Goal: Task Accomplishment & Management: Complete application form

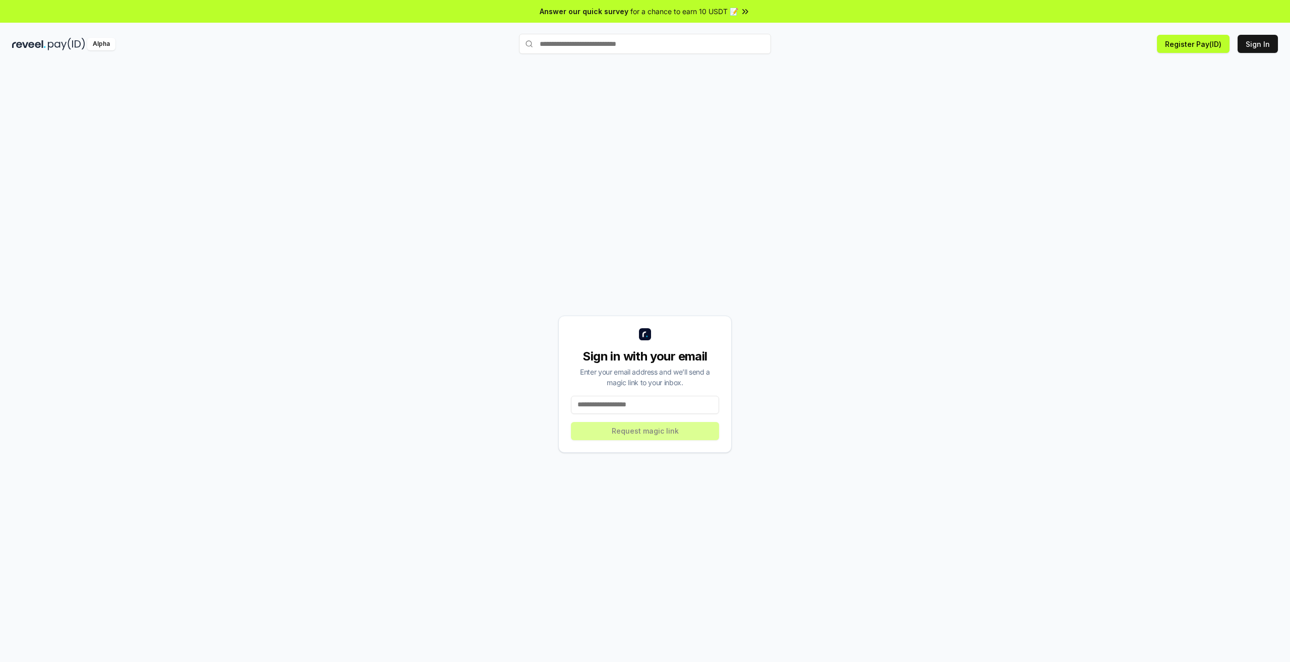
click at [643, 413] on input at bounding box center [645, 405] width 148 height 18
type input "**********"
click at [495, 388] on div "**********" at bounding box center [645, 383] width 1266 height 613
click at [641, 431] on button "Request magic link" at bounding box center [645, 431] width 148 height 18
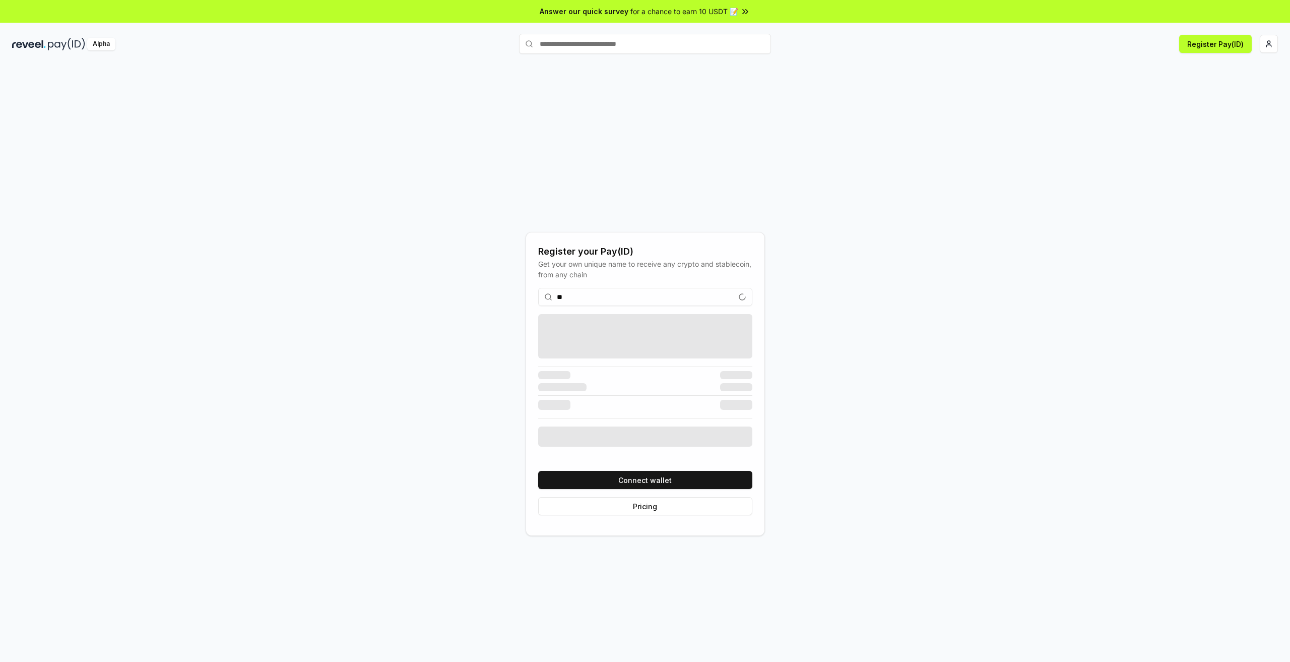
type input "*"
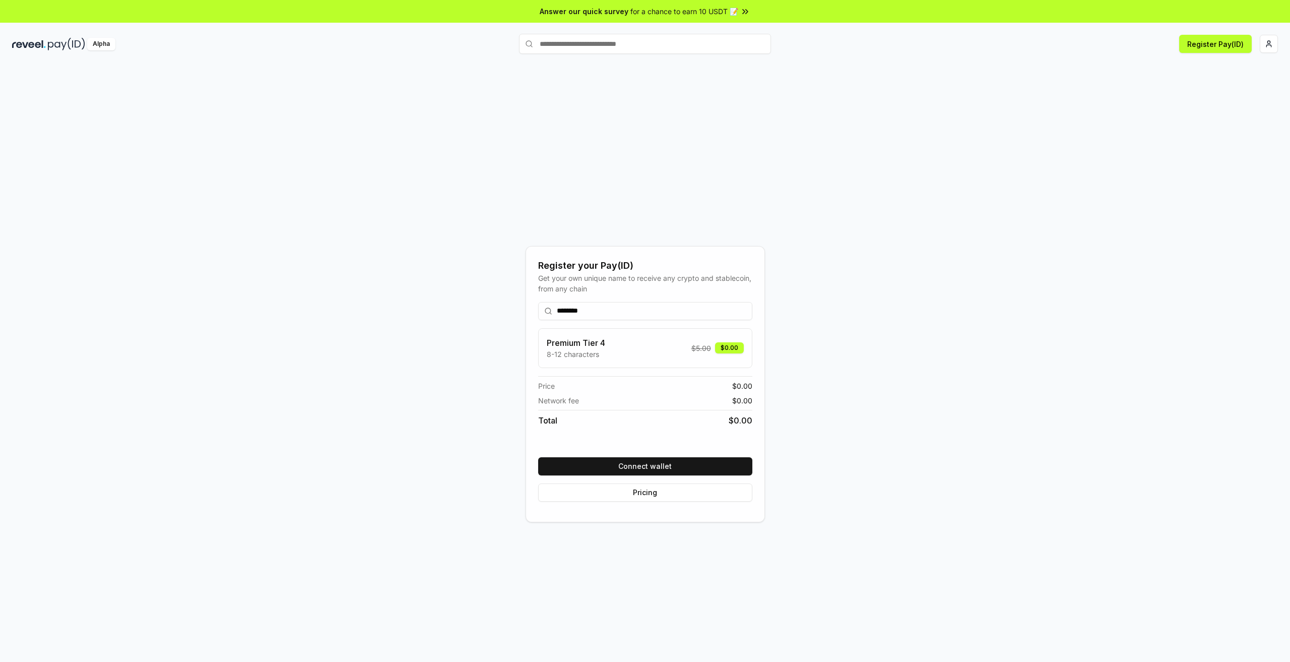
type input "********"
drag, startPoint x: 544, startPoint y: 346, endPoint x: 615, endPoint y: 348, distance: 71.6
click at [615, 348] on div "Premium Tier 4 8-12 characters $ 5.00 $0.00" at bounding box center [645, 348] width 214 height 40
click at [601, 355] on p "8-12 characters" at bounding box center [576, 354] width 58 height 11
click at [633, 472] on button "Connect wallet" at bounding box center [645, 466] width 214 height 18
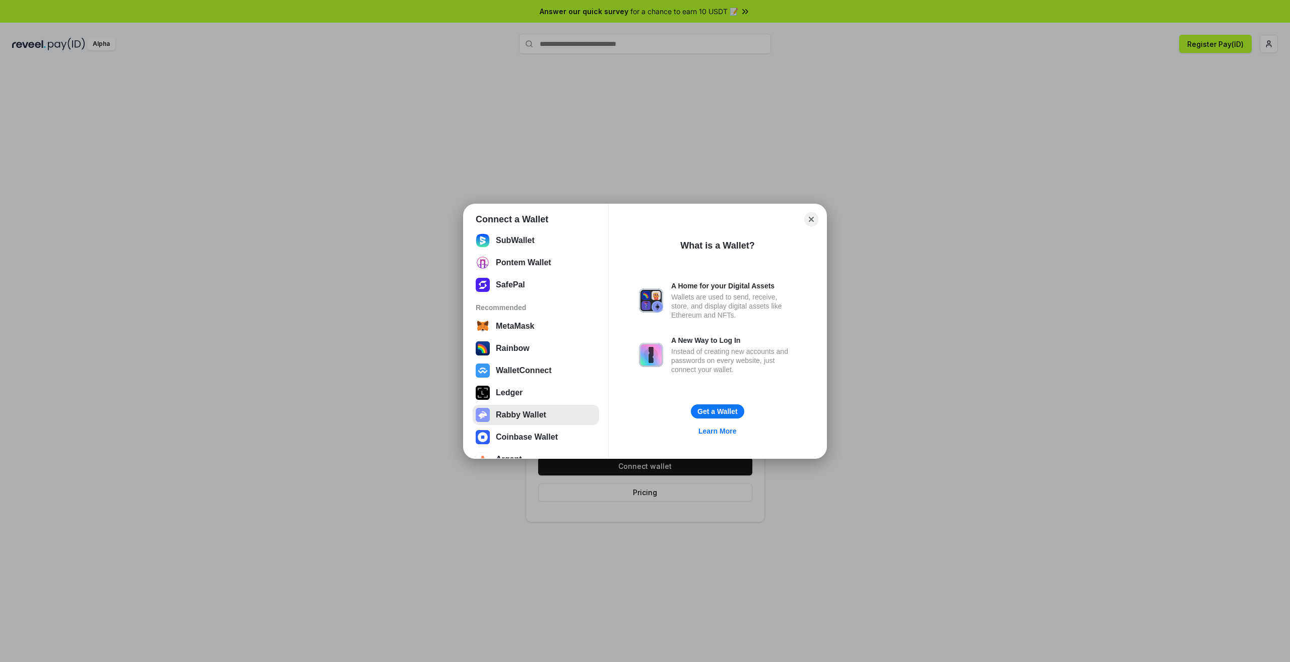
scroll to position [102, 0]
click at [535, 359] on button "WalletConnect" at bounding box center [536, 355] width 126 height 20
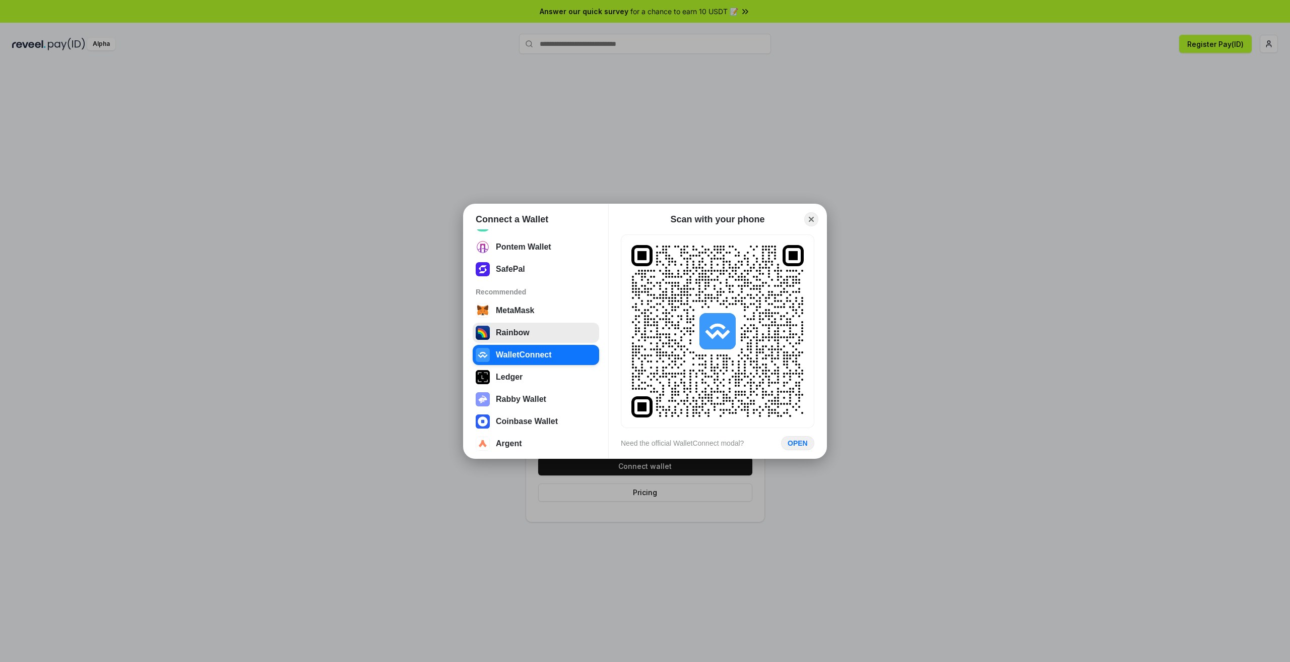
click at [530, 328] on button "Rainbow" at bounding box center [536, 332] width 126 height 20
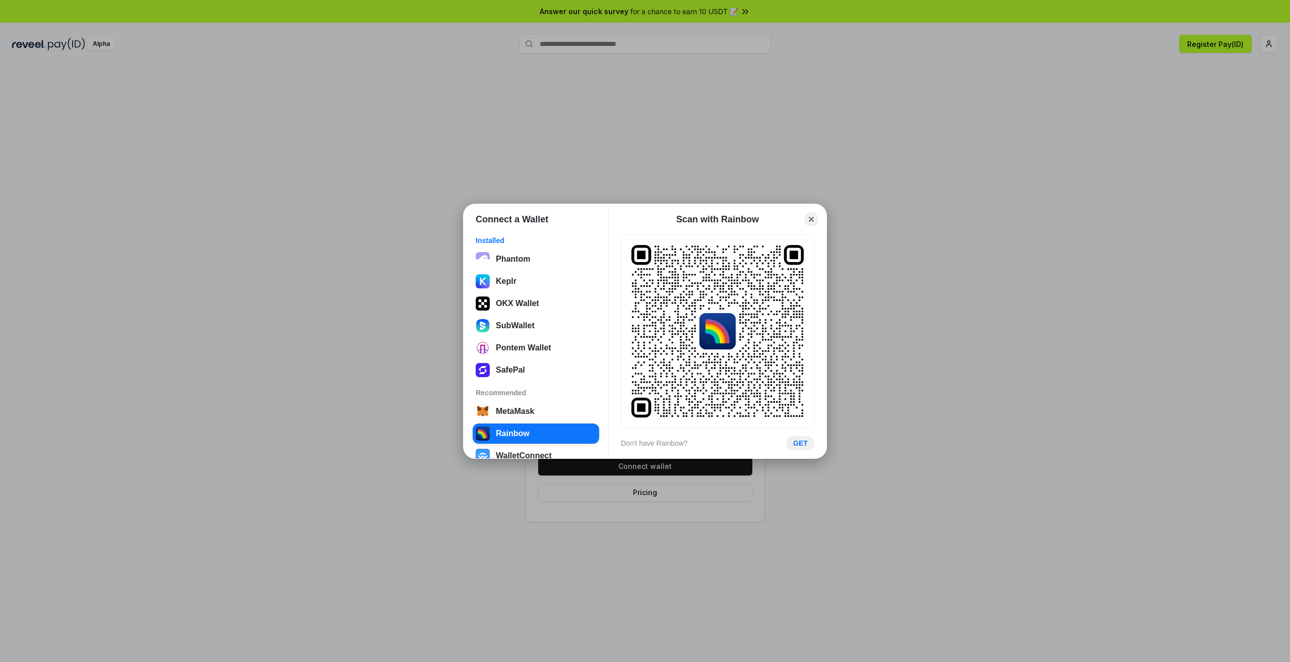
scroll to position [0, 0]
click at [531, 304] on button "OKX Wallet" at bounding box center [536, 305] width 126 height 20
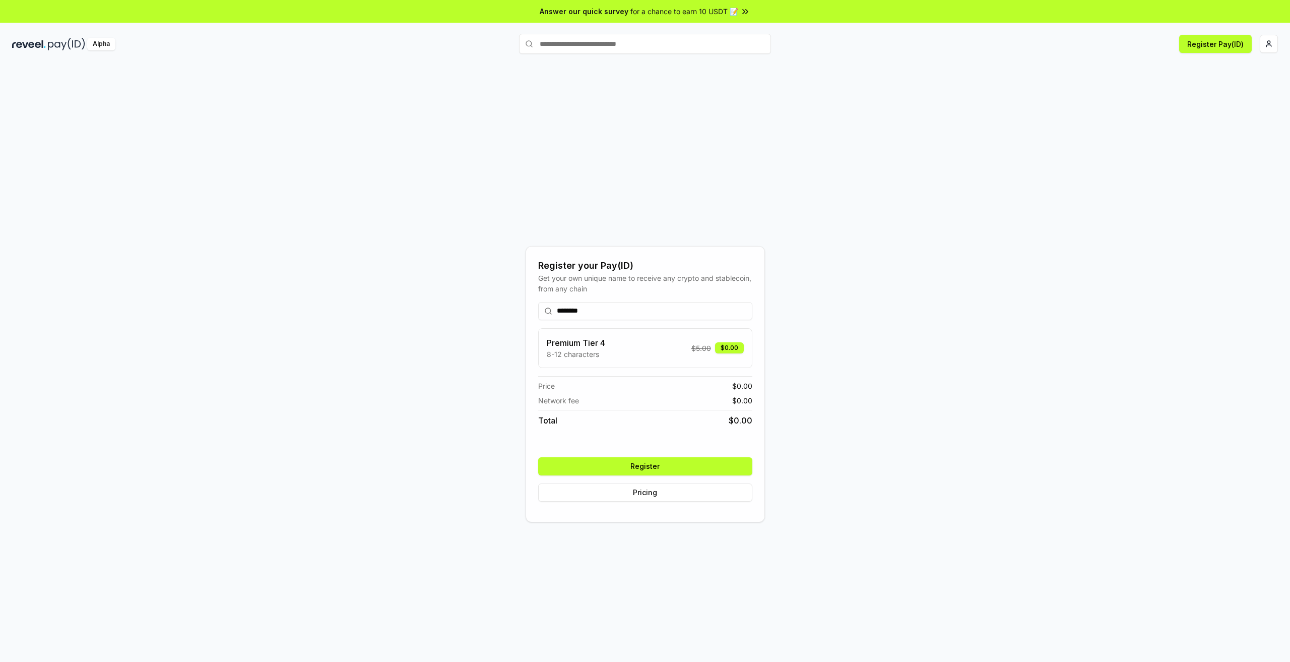
click at [616, 471] on button "Register" at bounding box center [645, 466] width 214 height 18
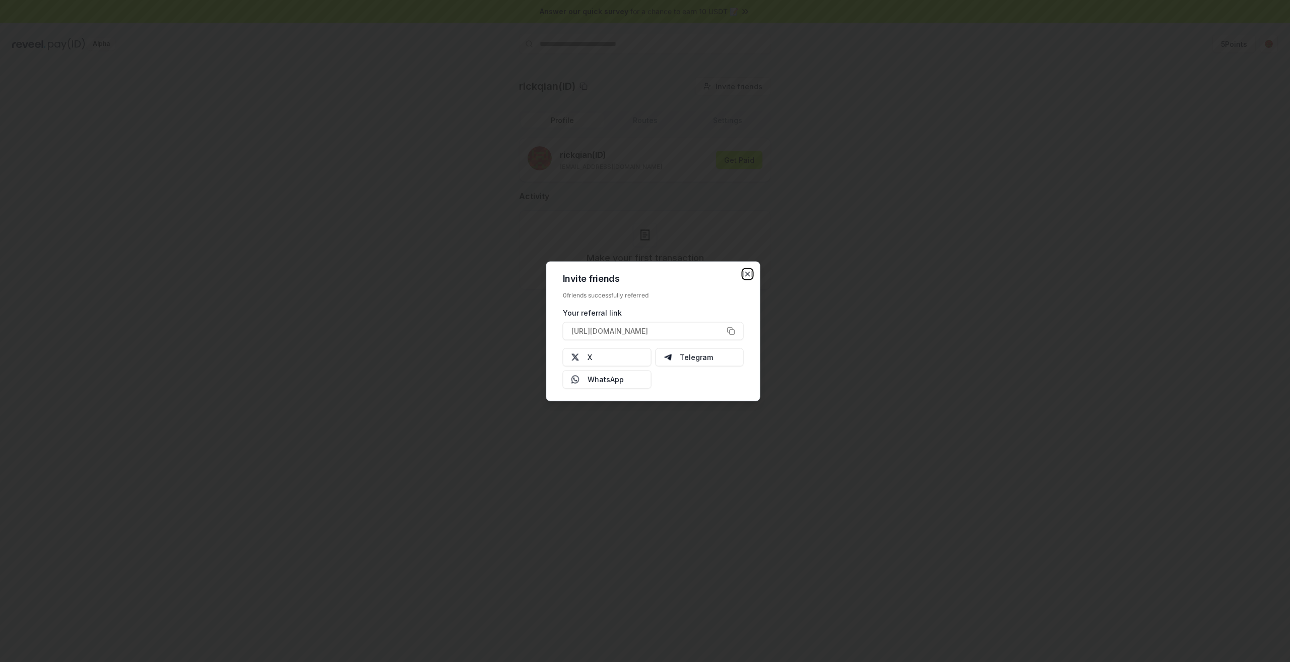
click at [744, 274] on icon "button" at bounding box center [748, 274] width 8 height 8
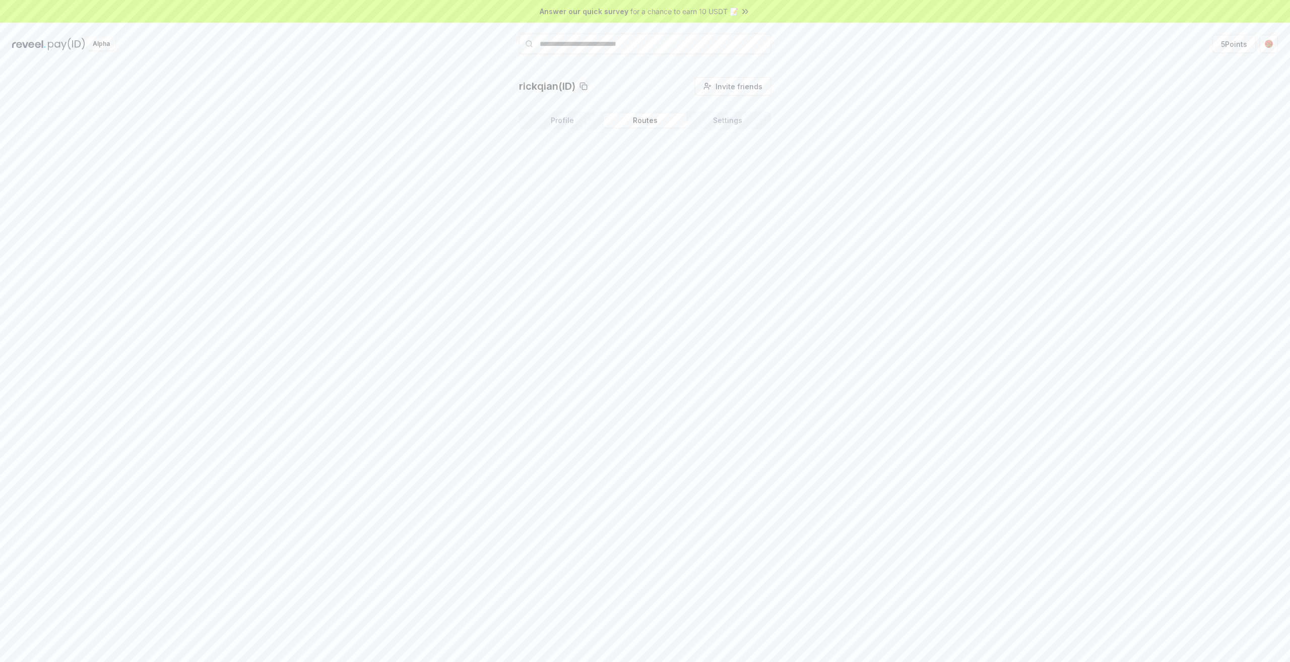
click at [650, 121] on button "Routes" at bounding box center [645, 120] width 83 height 14
click at [745, 119] on button "Settings" at bounding box center [727, 120] width 83 height 14
drag, startPoint x: 646, startPoint y: 172, endPoint x: 543, endPoint y: 223, distance: 115.8
click at [543, 223] on div "rickqian(ID) Invite friends Invite Profile Routes Settings Default Wallet Edit …" at bounding box center [645, 373] width 1290 height 633
click at [666, 218] on div "rickqian(ID) Invite friends Invite Profile Routes Settings Default Wallet Edit …" at bounding box center [645, 373] width 1290 height 633
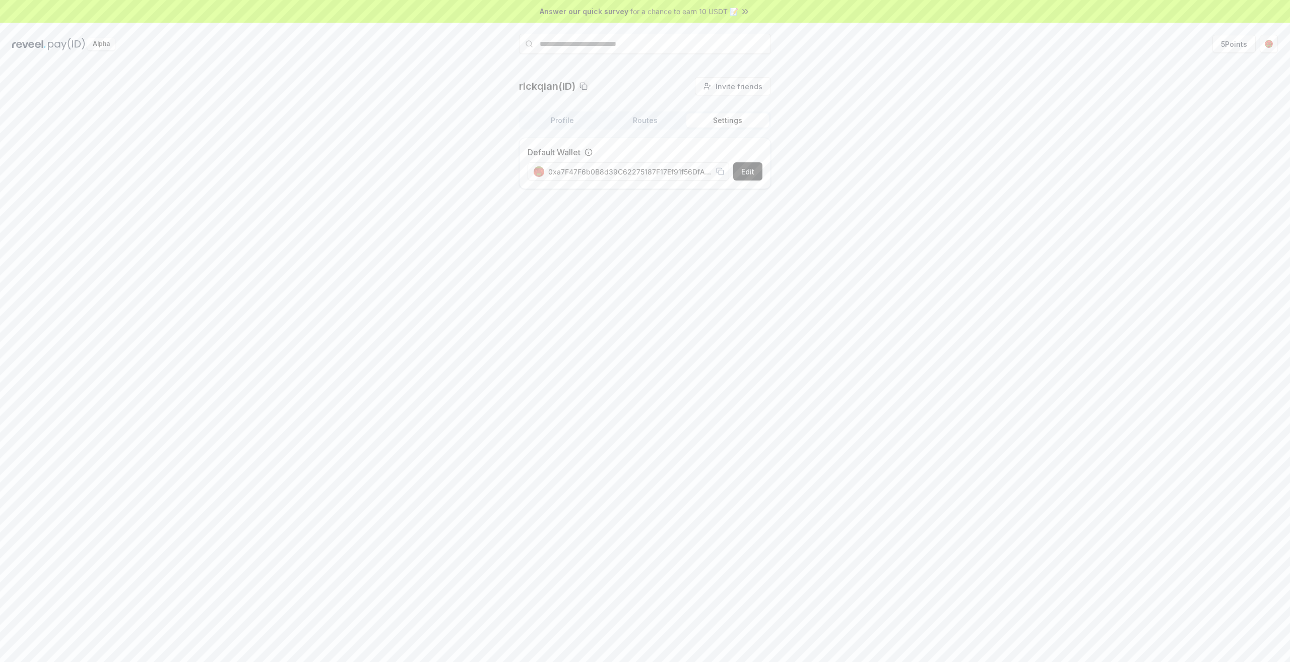
click at [574, 124] on button "Profile" at bounding box center [562, 120] width 83 height 14
click at [429, 182] on div "rickqian(ID) Invite friends Invite Profile Routes Settings rickqian (ID) saintq…" at bounding box center [645, 191] width 1266 height 229
click at [1268, 40] on html "Answer our quick survey for a chance to earn 10 USDT 📝 Alpha 5 Points rickqian(…" at bounding box center [645, 331] width 1290 height 662
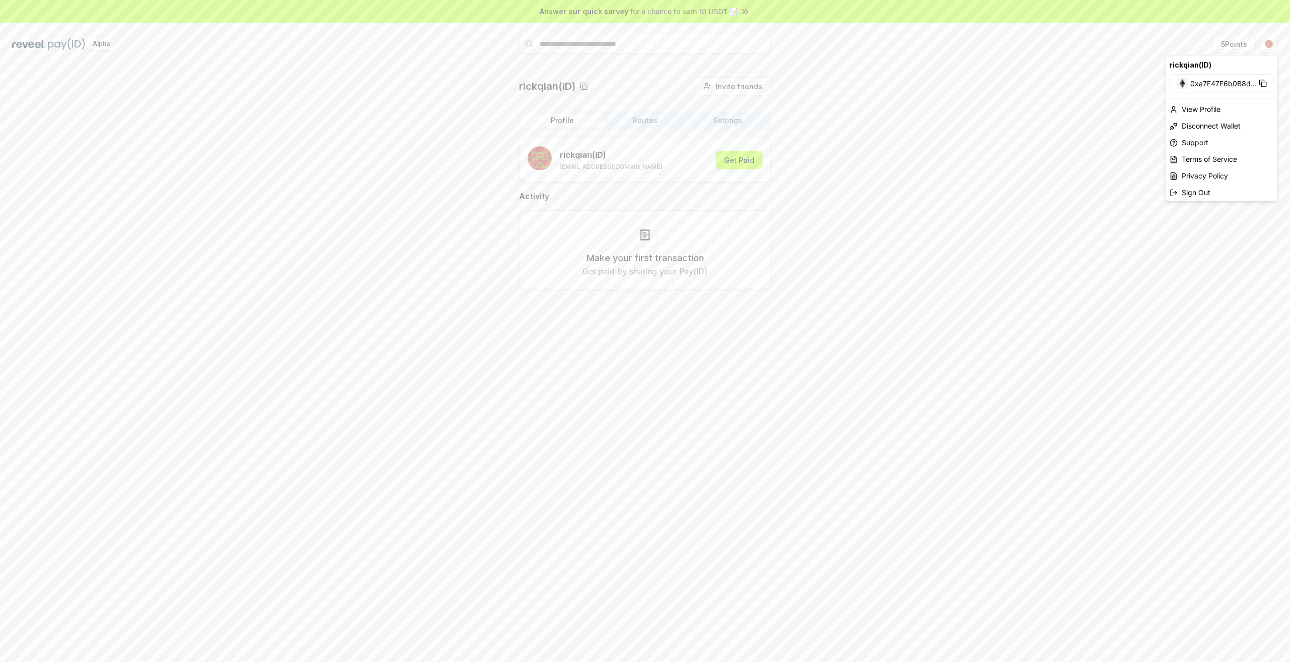
click at [880, 130] on html "Answer our quick survey for a chance to earn 10 USDT 📝 Alpha 5 Points rickqian(…" at bounding box center [645, 331] width 1290 height 662
click at [681, 13] on span "for a chance to earn 10 USDT 📝" at bounding box center [684, 11] width 108 height 11
